Goal: Navigation & Orientation: Find specific page/section

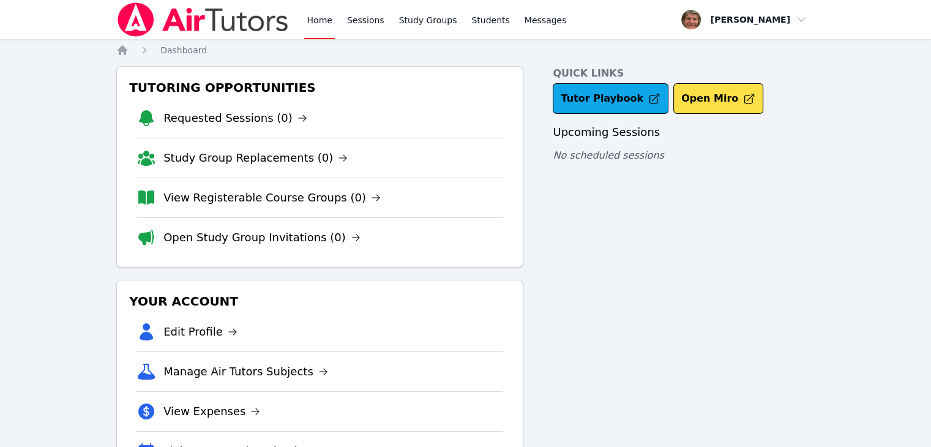
click at [320, 18] on link "Home" at bounding box center [319, 19] width 30 height 39
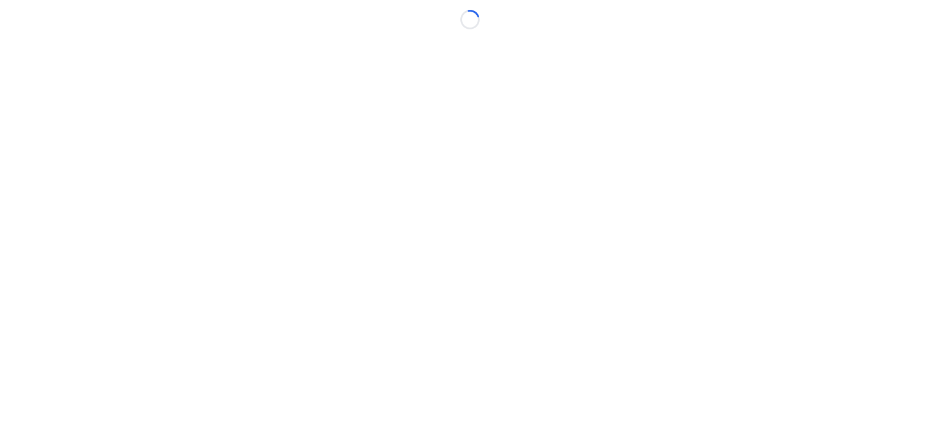
click at [364, 20] on div "Loading..." at bounding box center [470, 14] width 940 height 29
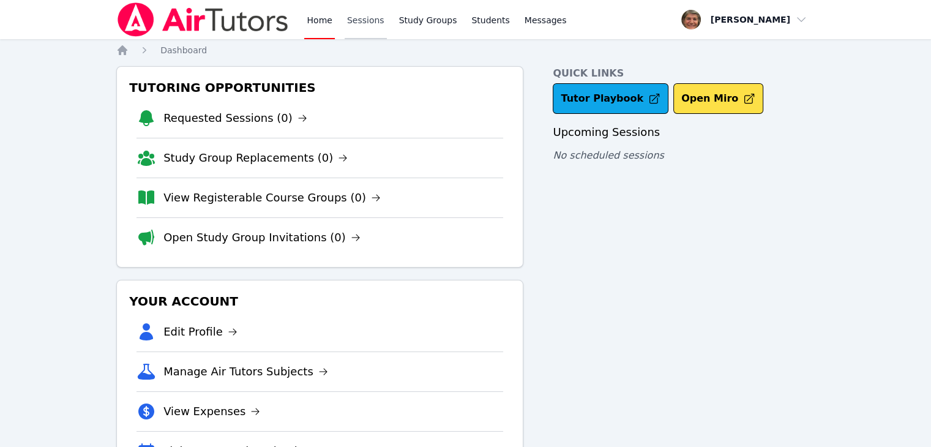
click at [359, 23] on link "Sessions" at bounding box center [366, 19] width 42 height 39
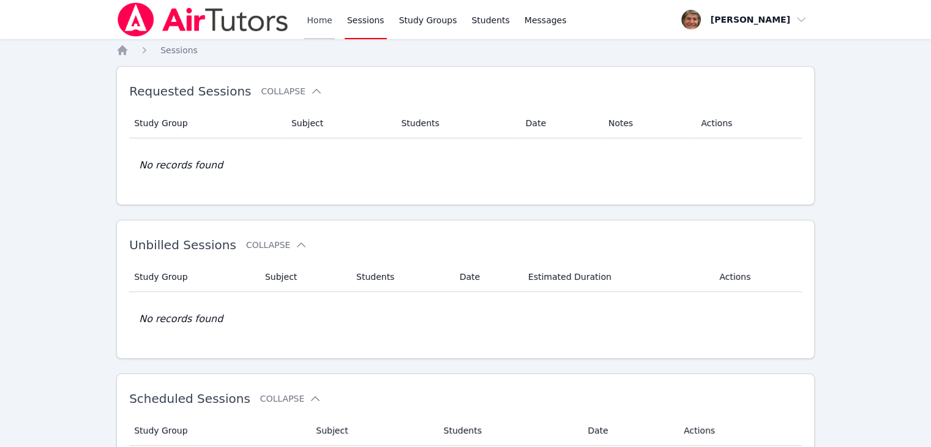
click at [312, 22] on link "Home" at bounding box center [319, 19] width 30 height 39
